Goal: Complete application form

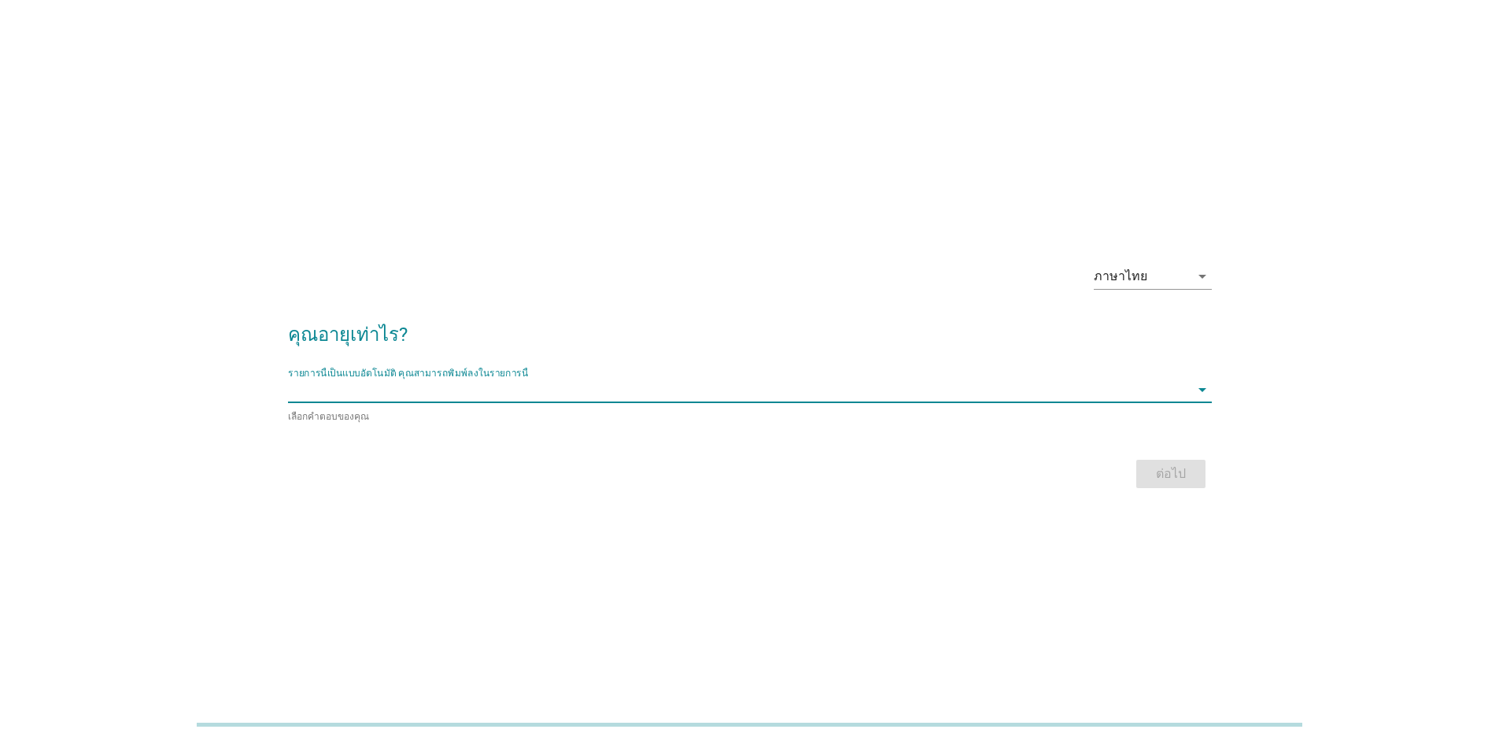
click at [893, 391] on input "รายการนี้เป็นแบบอัตโนมัติ คุณสามารถพิมพ์ลงในรายการนี้" at bounding box center [739, 389] width 902 height 25
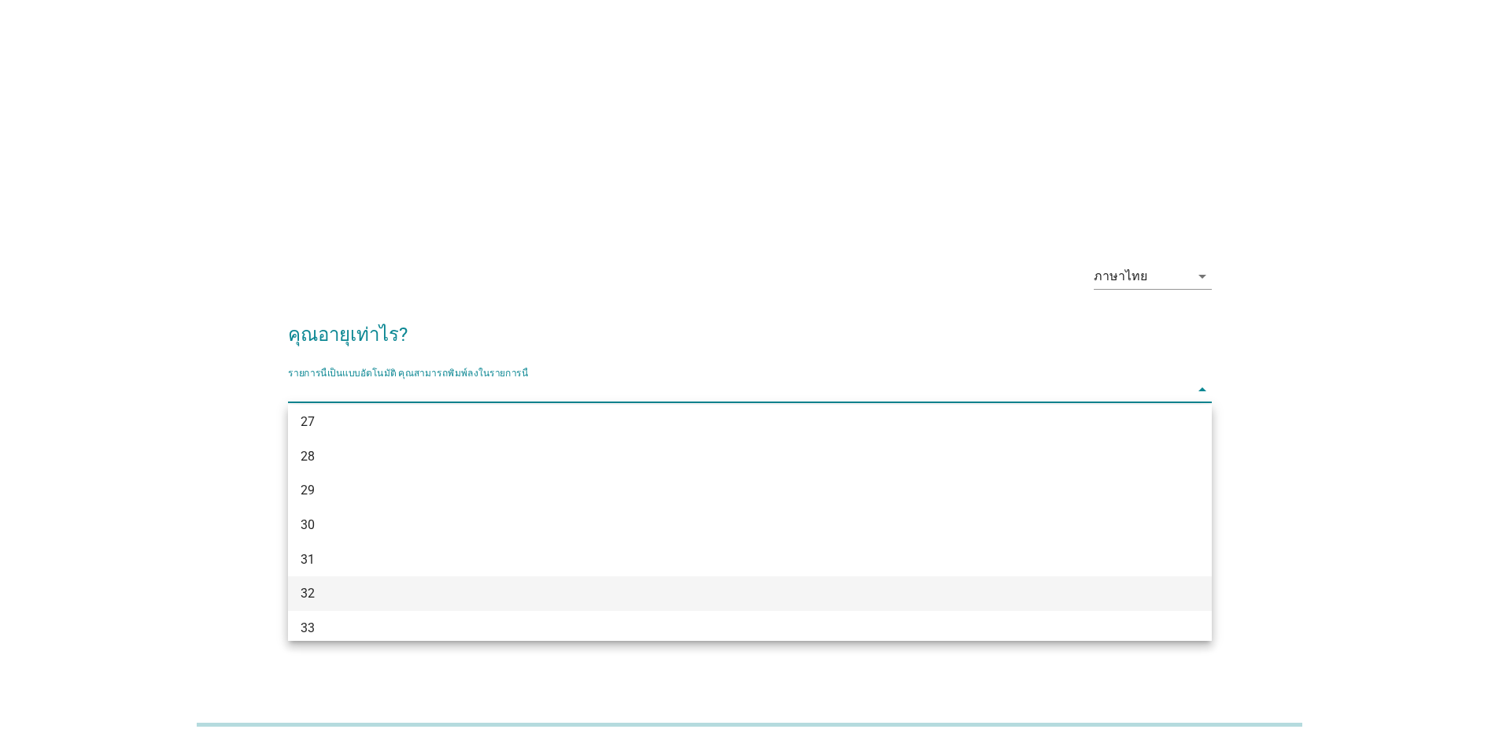
scroll to position [472, 0]
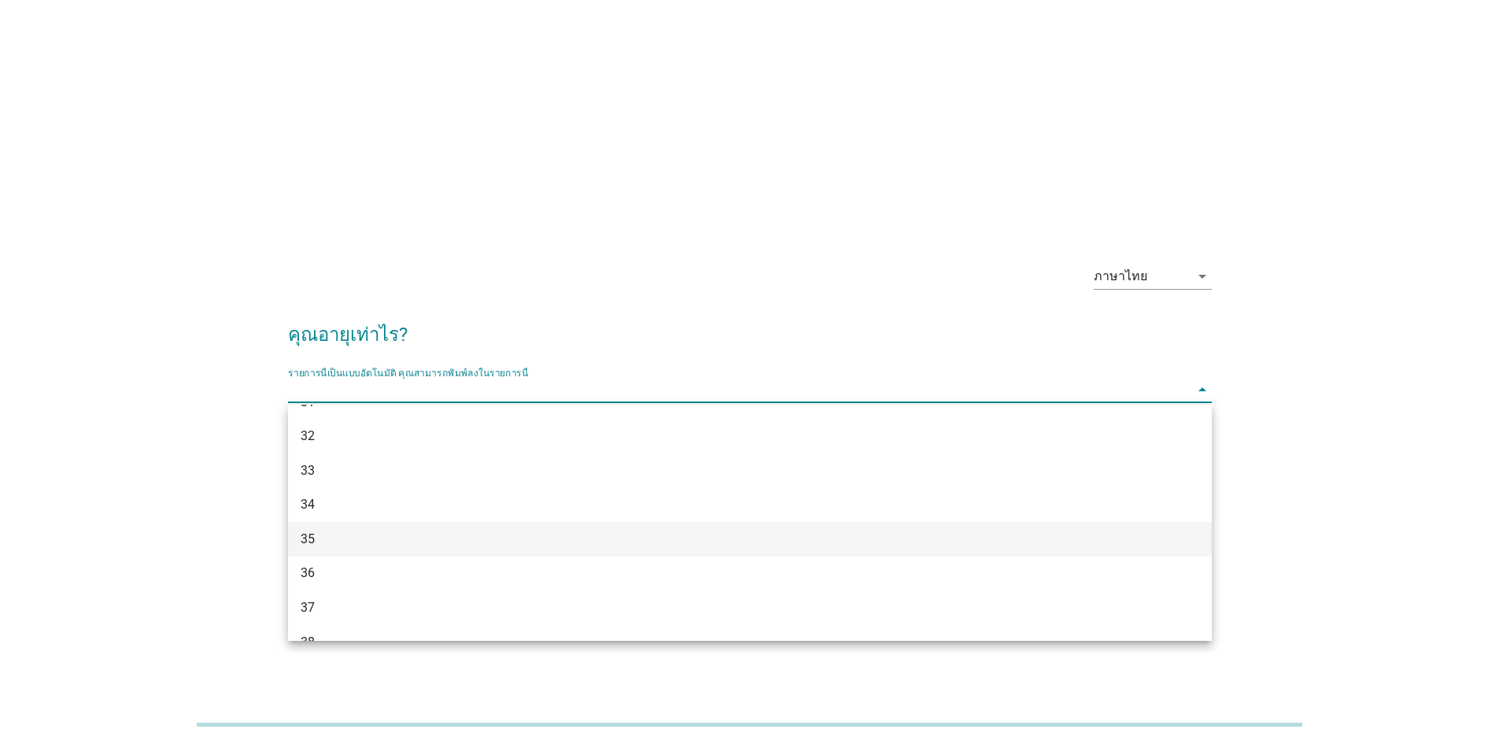
click at [689, 540] on div "35" at bounding box center [713, 539] width 824 height 19
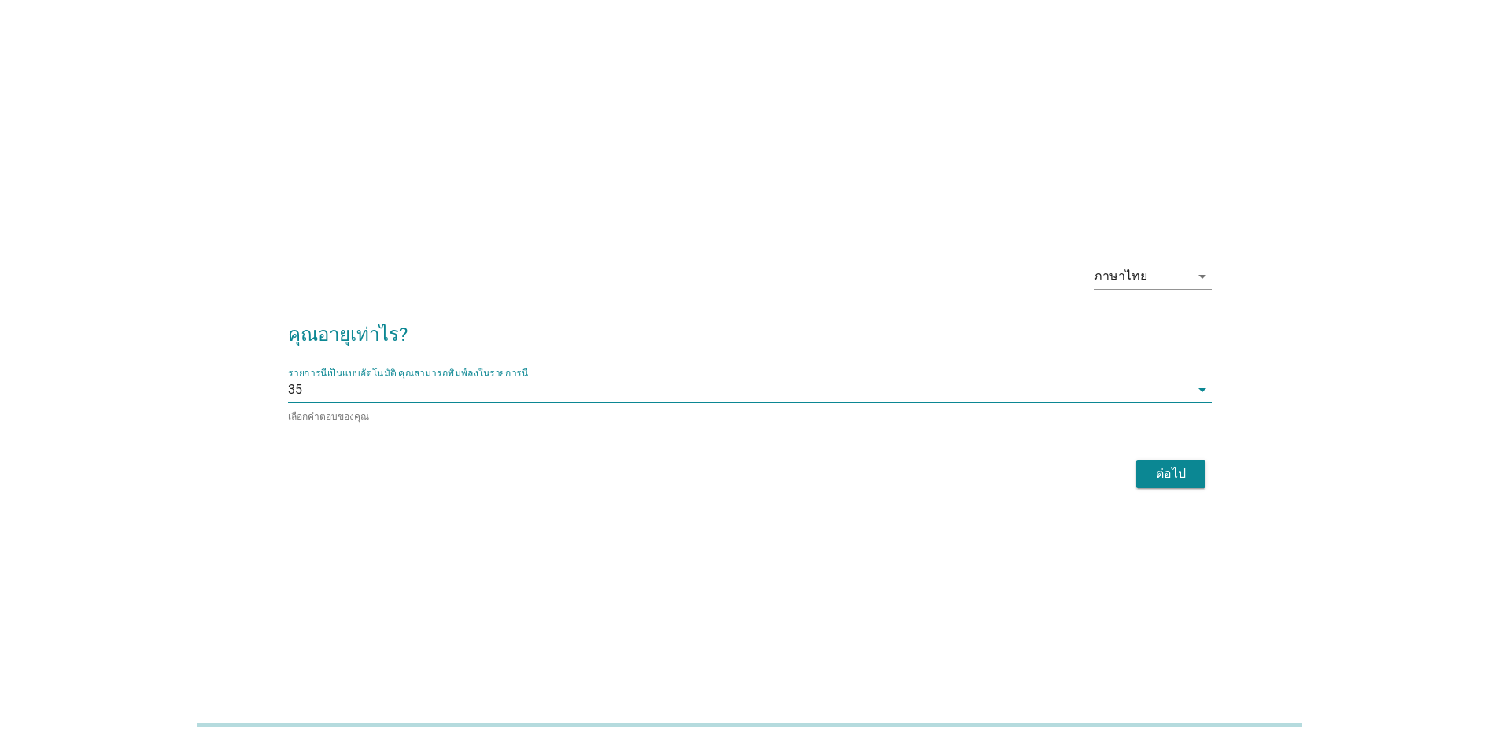
click at [1132, 468] on div "ต่อไป" at bounding box center [750, 474] width 924 height 38
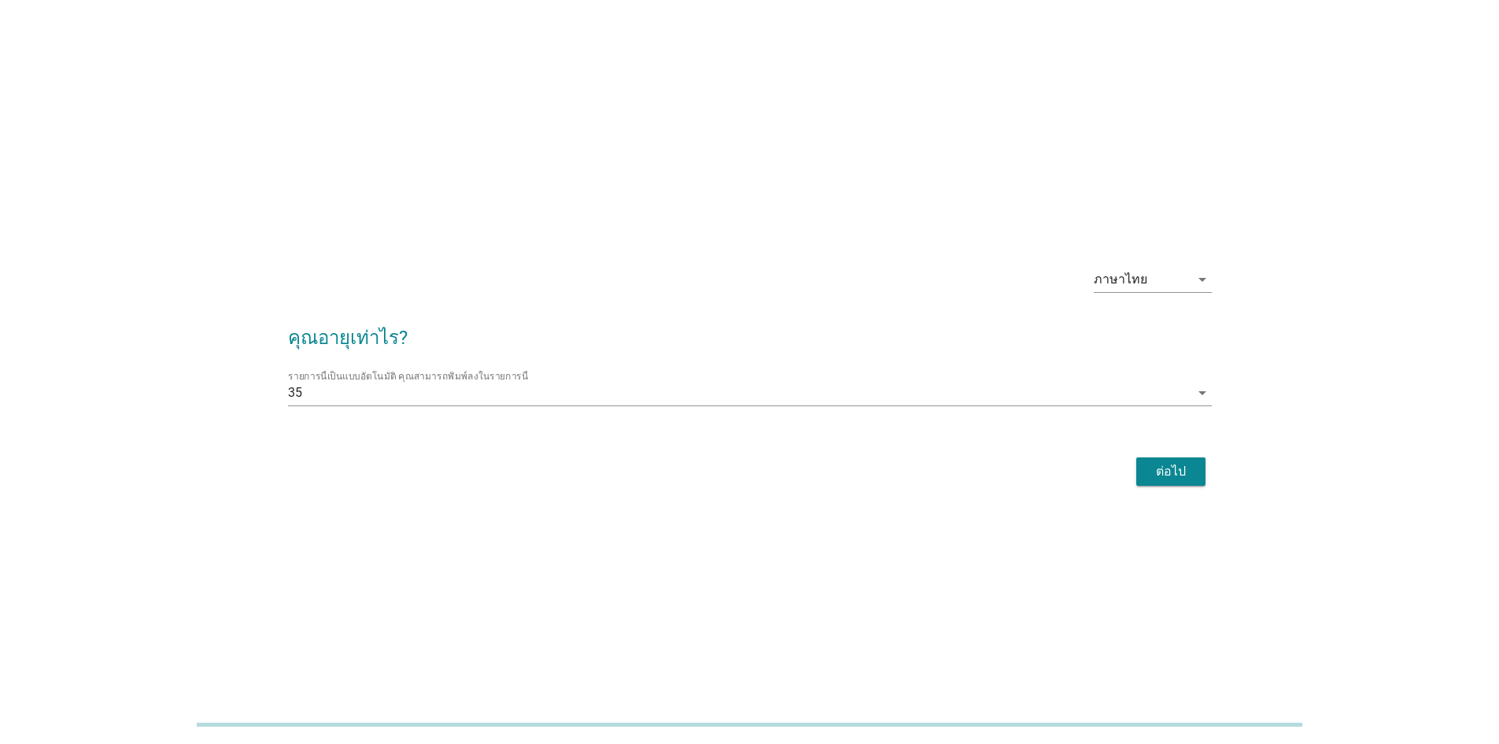
click at [1163, 470] on div "ต่อไป" at bounding box center [1171, 471] width 44 height 19
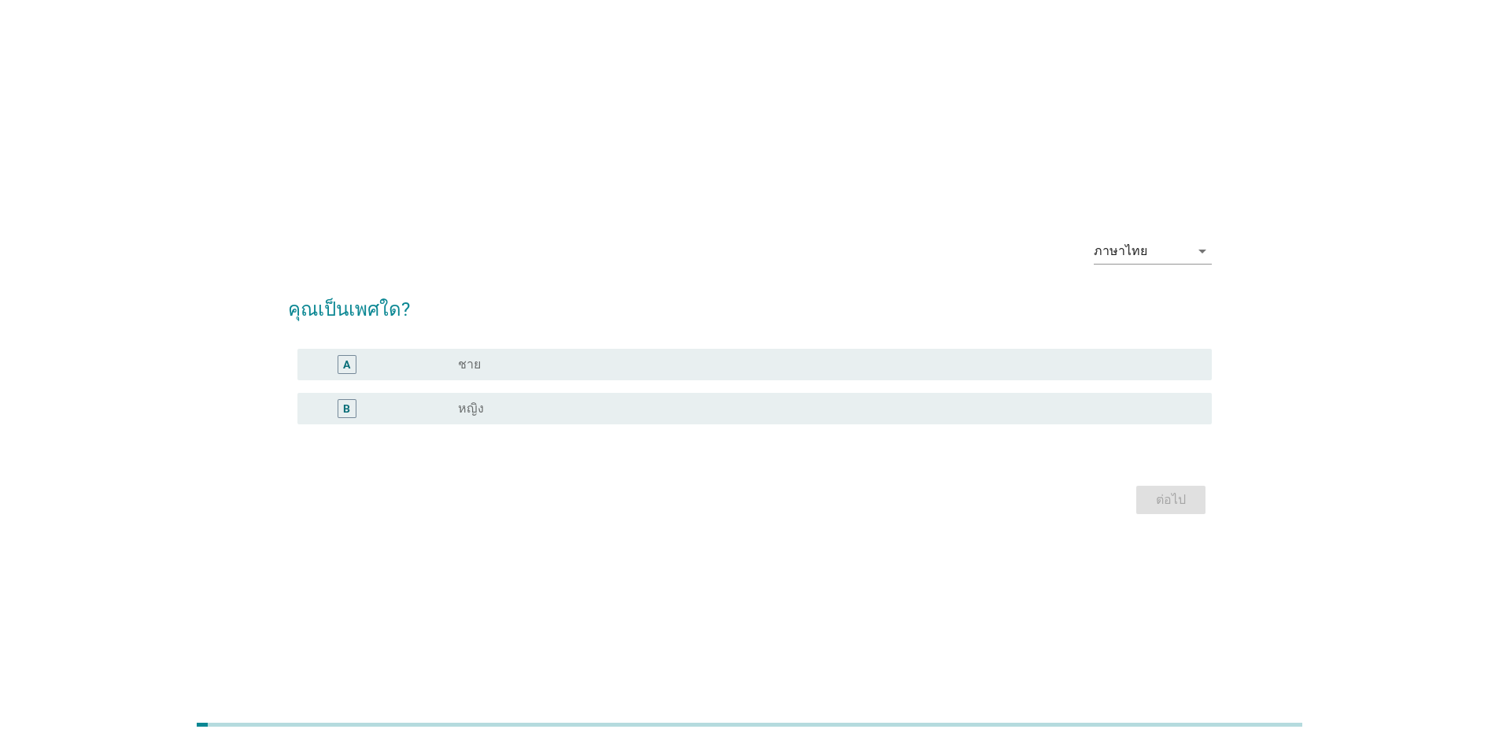
click at [761, 369] on div "radio_button_unchecked ชาย" at bounding box center [822, 365] width 729 height 16
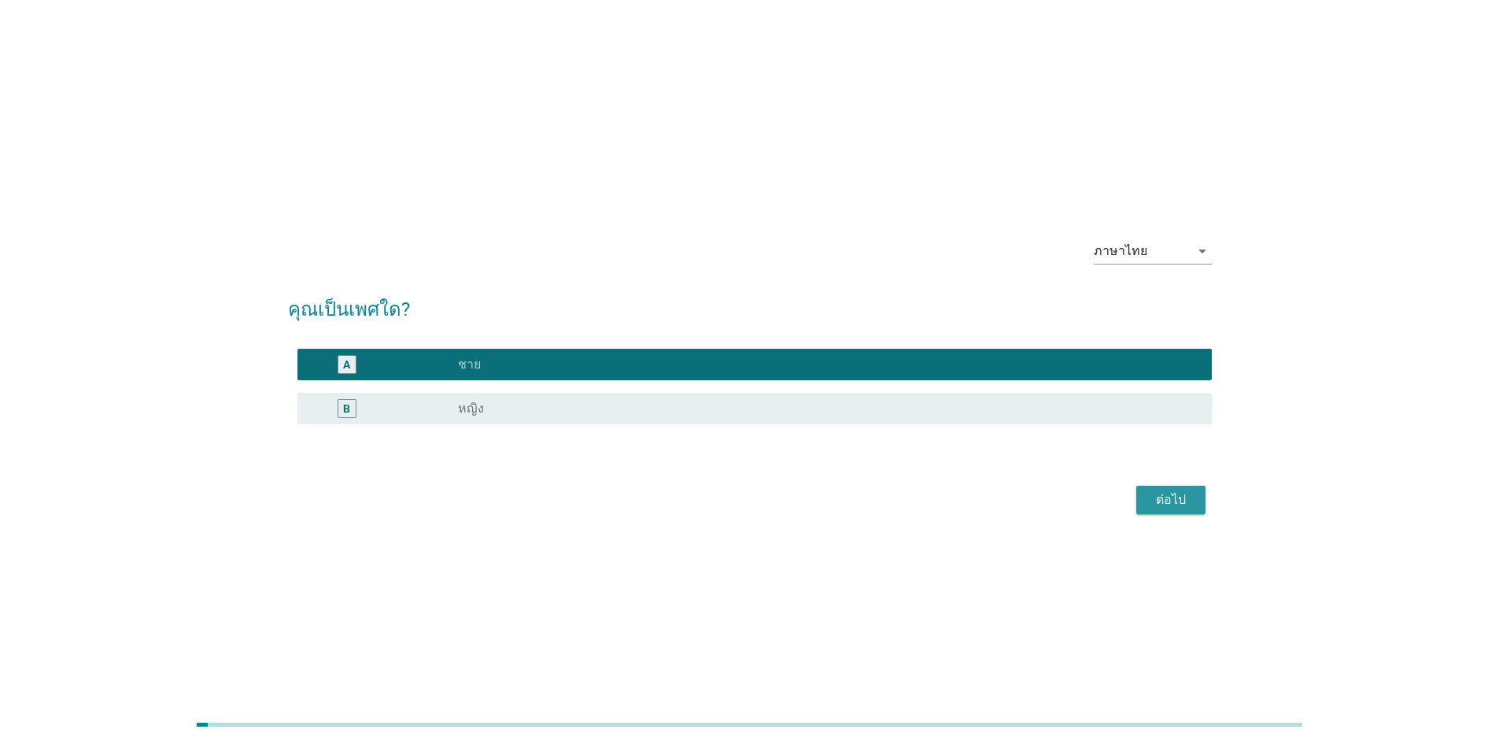
click at [1152, 499] on div "ต่อไป" at bounding box center [1171, 499] width 44 height 19
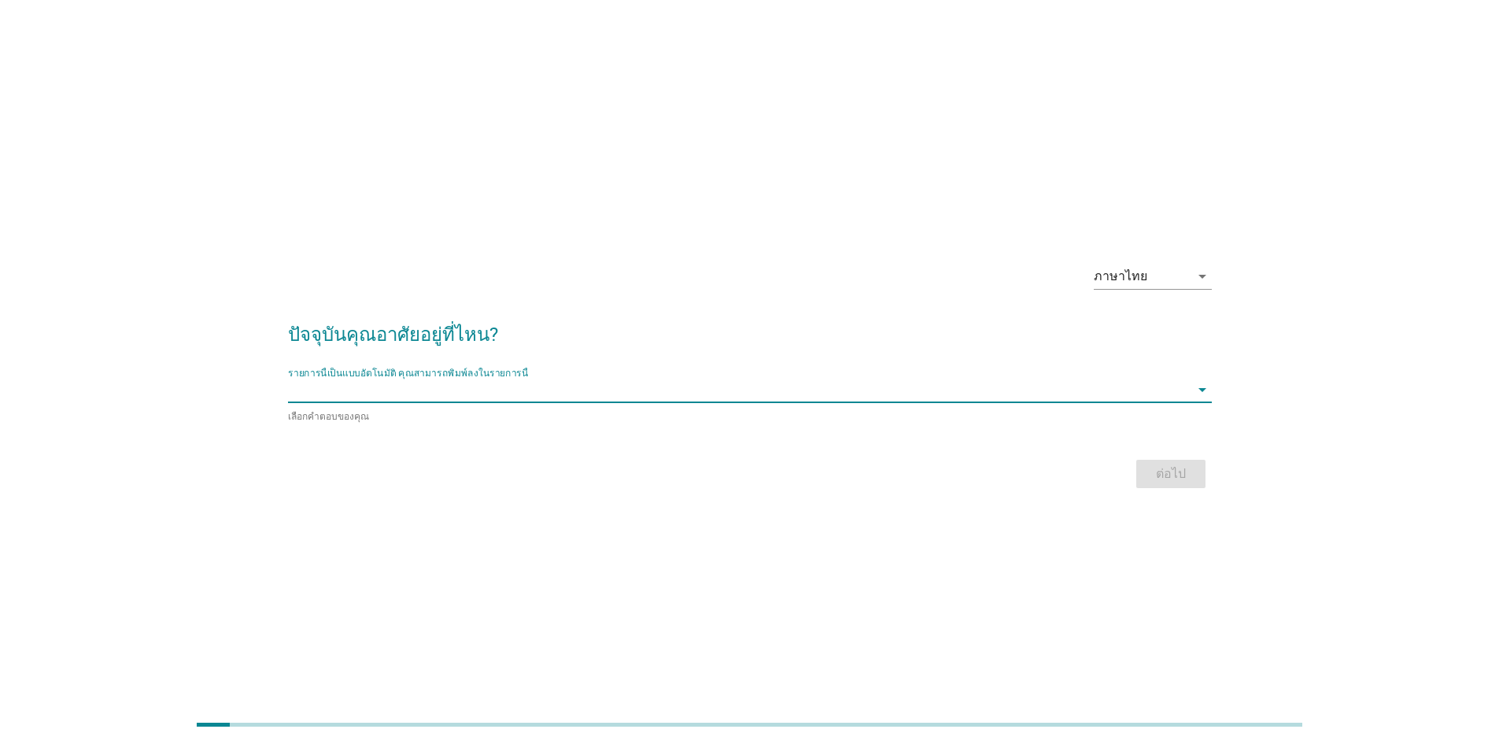
click at [539, 395] on input "รายการนี้เป็นแบบอัตโนมัติ คุณสามารถพิมพ์ลงในรายการนี้" at bounding box center [739, 389] width 902 height 25
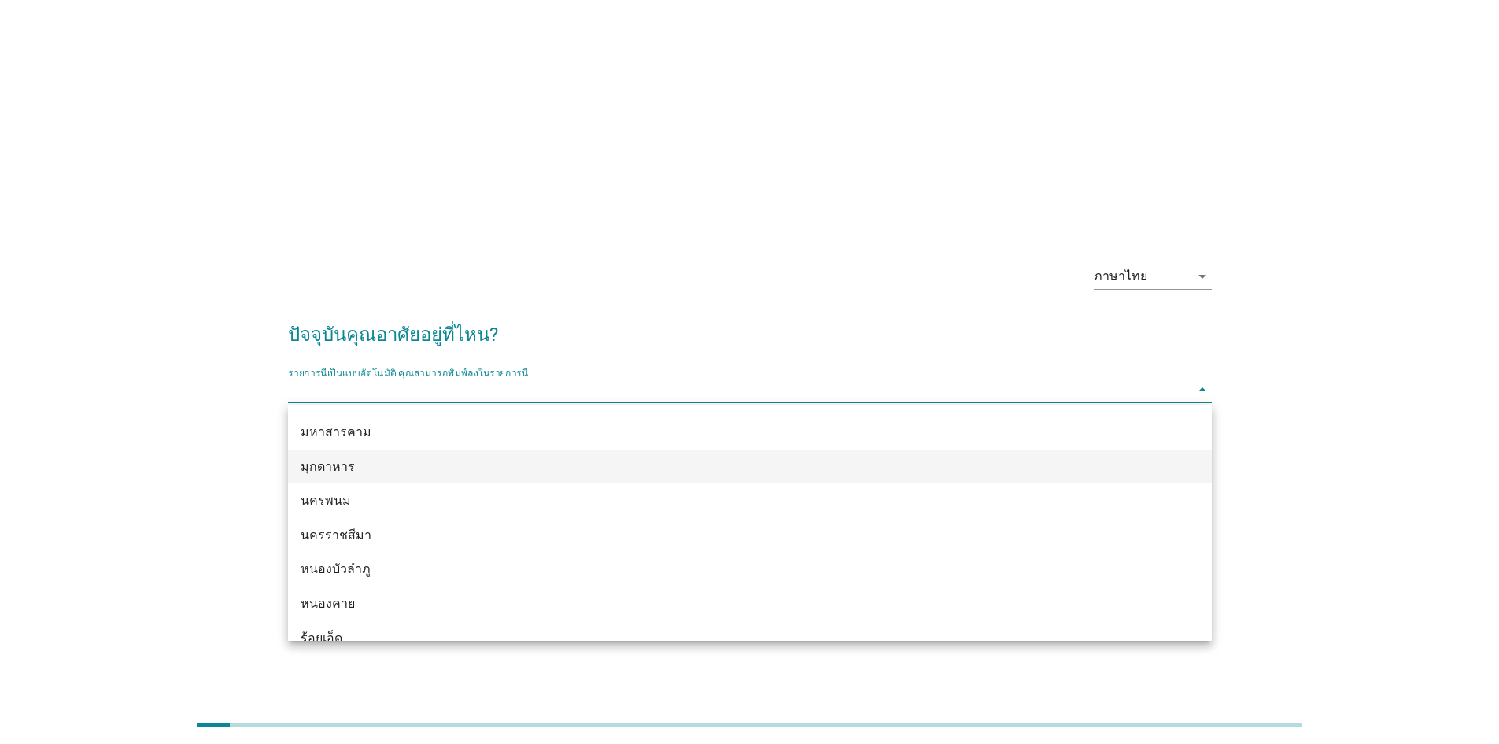
scroll to position [315, 0]
click at [493, 463] on div "นครราชสีมา" at bounding box center [713, 456] width 824 height 19
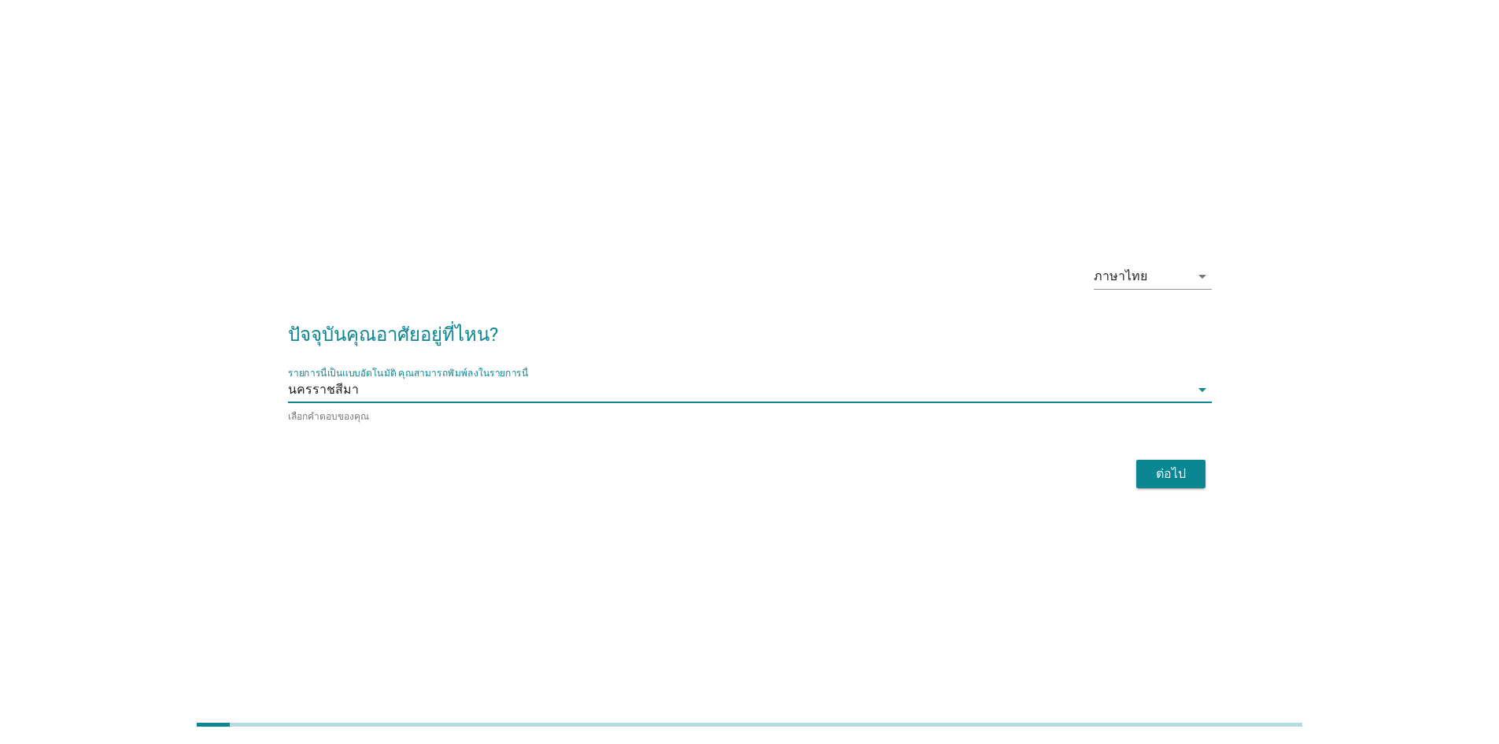
click at [1149, 474] on div "ต่อไป" at bounding box center [1171, 473] width 44 height 19
